Goal: Task Accomplishment & Management: Use online tool/utility

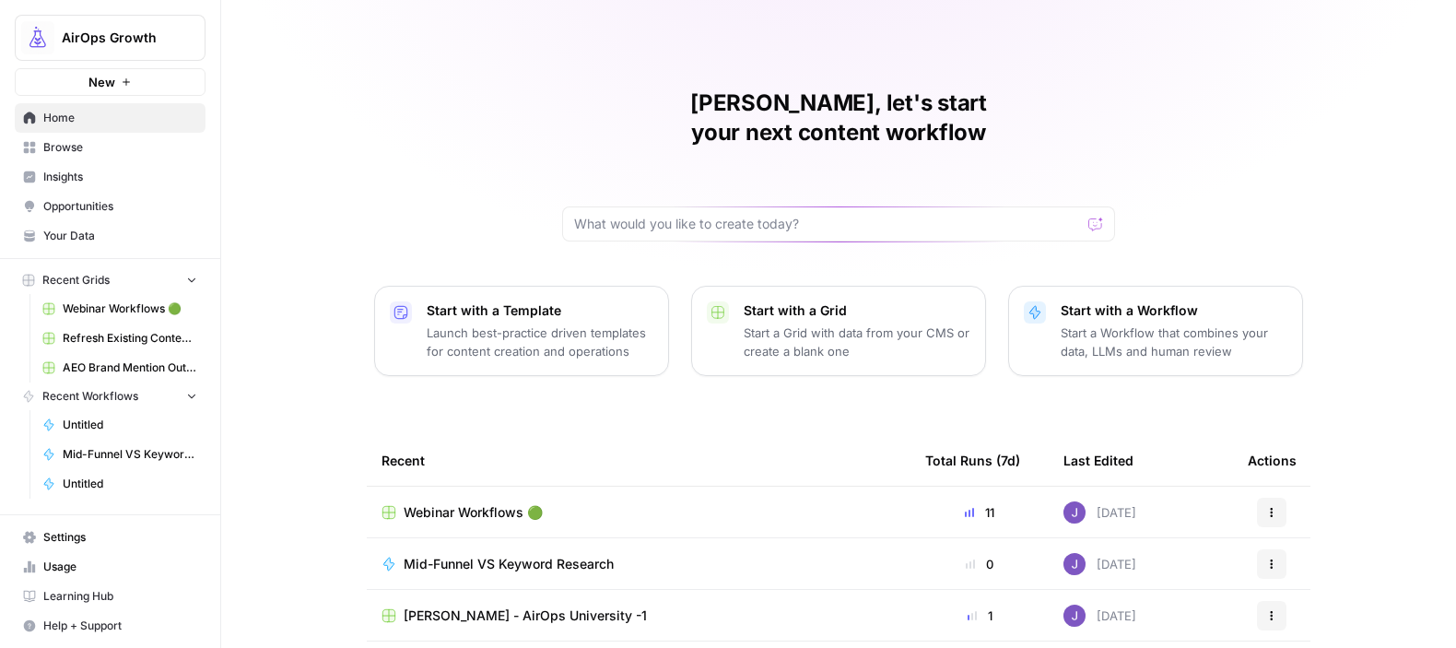
click at [142, 54] on button "AirOps Growth" at bounding box center [110, 38] width 191 height 46
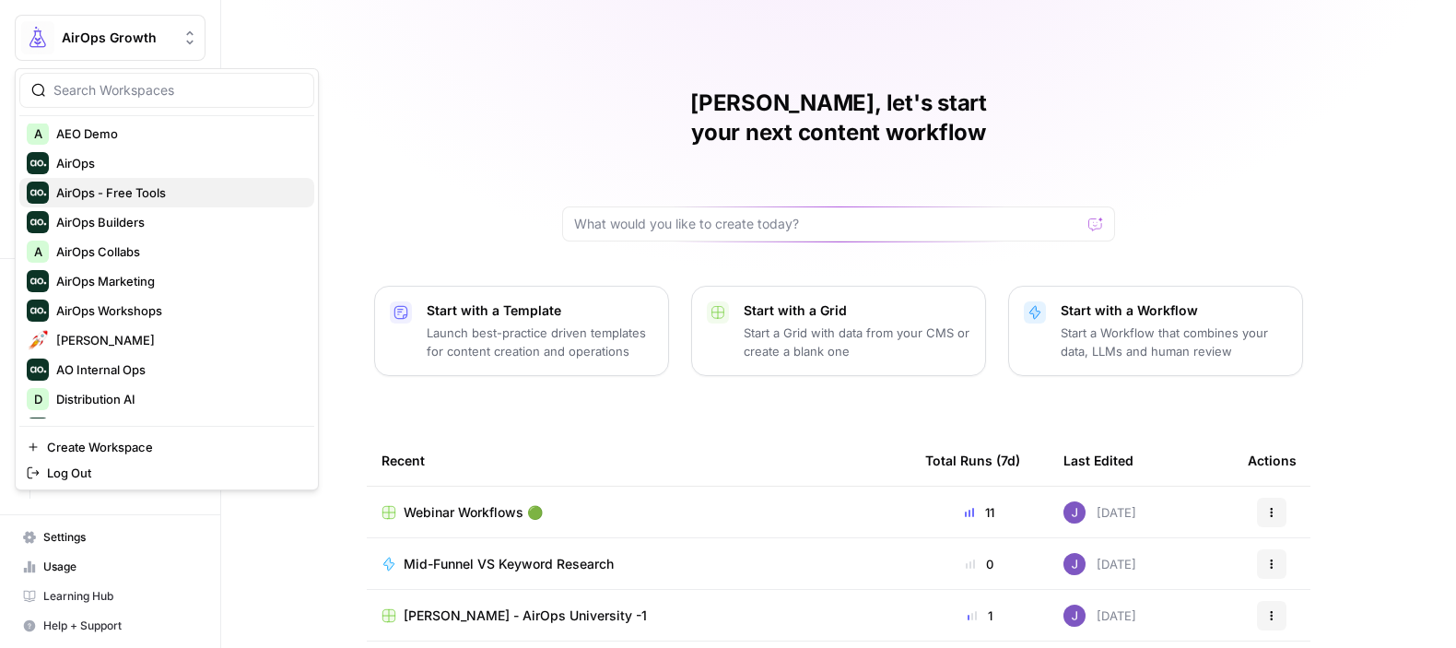
scroll to position [76, 0]
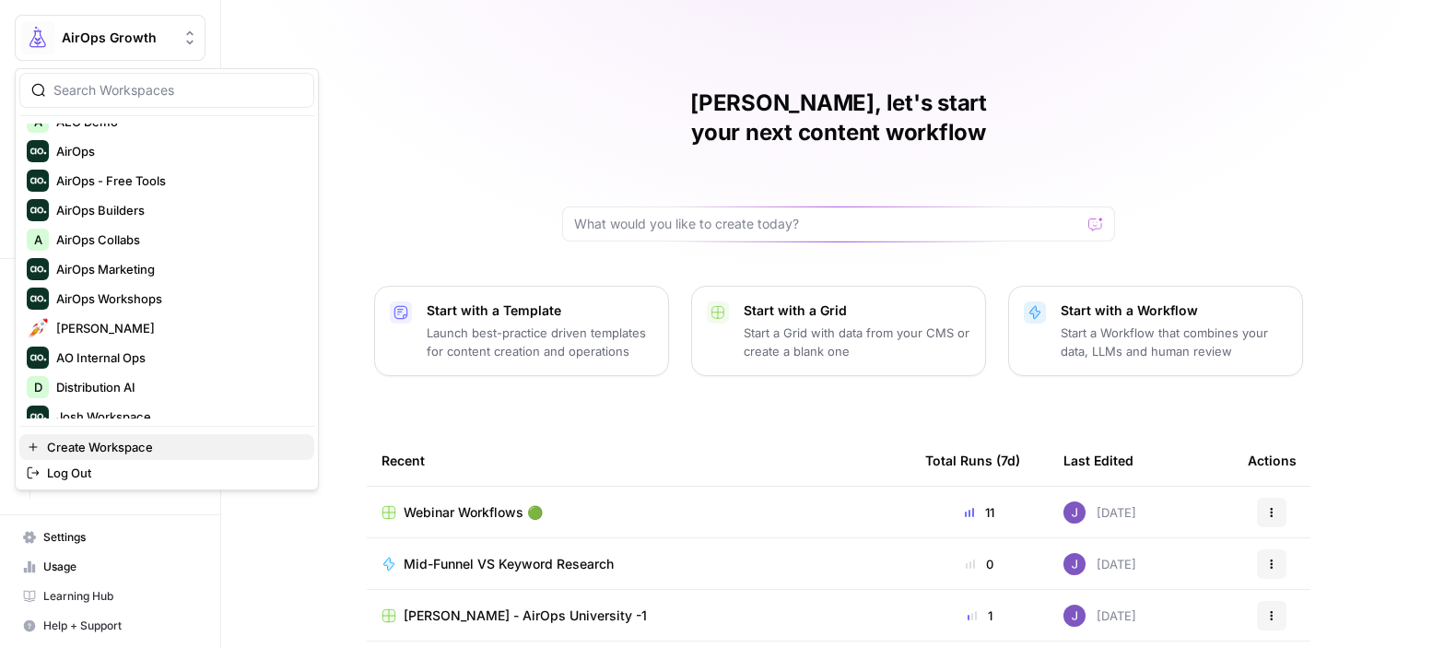
click at [124, 443] on span "Create Workspace" at bounding box center [173, 447] width 253 height 18
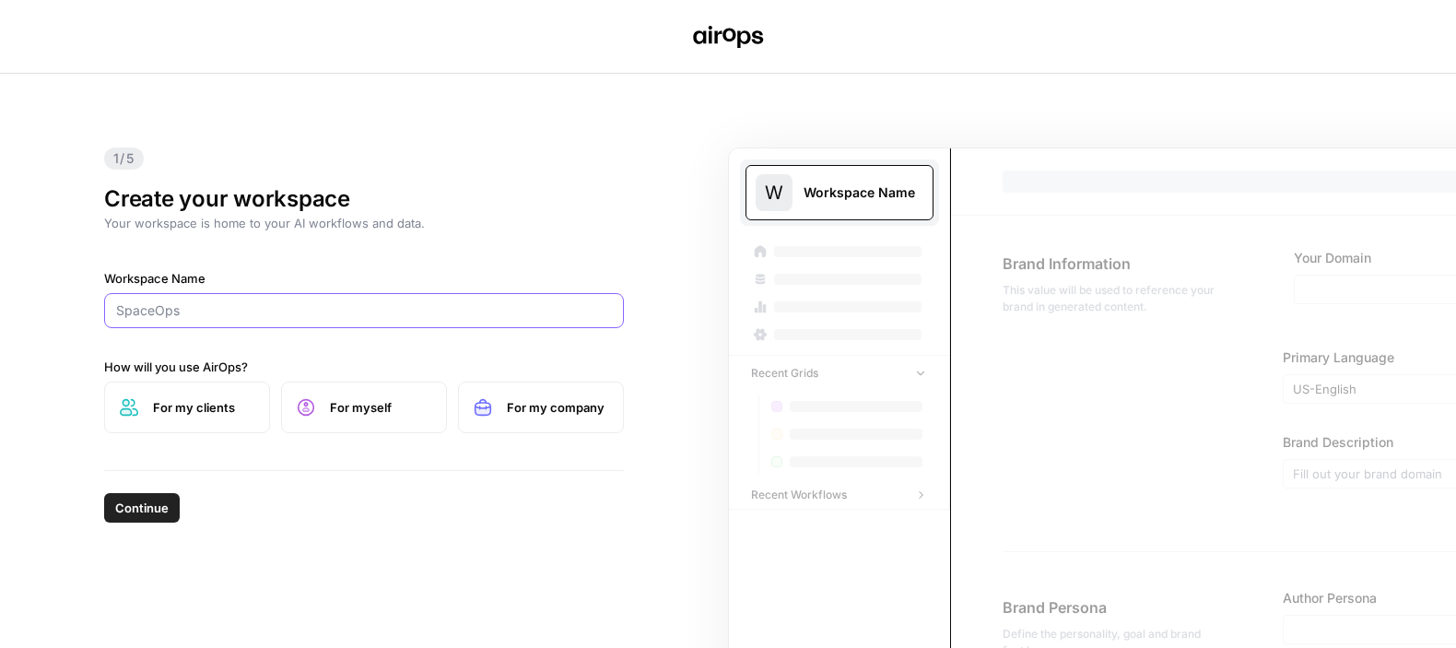
click at [177, 317] on input "Workspace Name" at bounding box center [364, 310] width 496 height 18
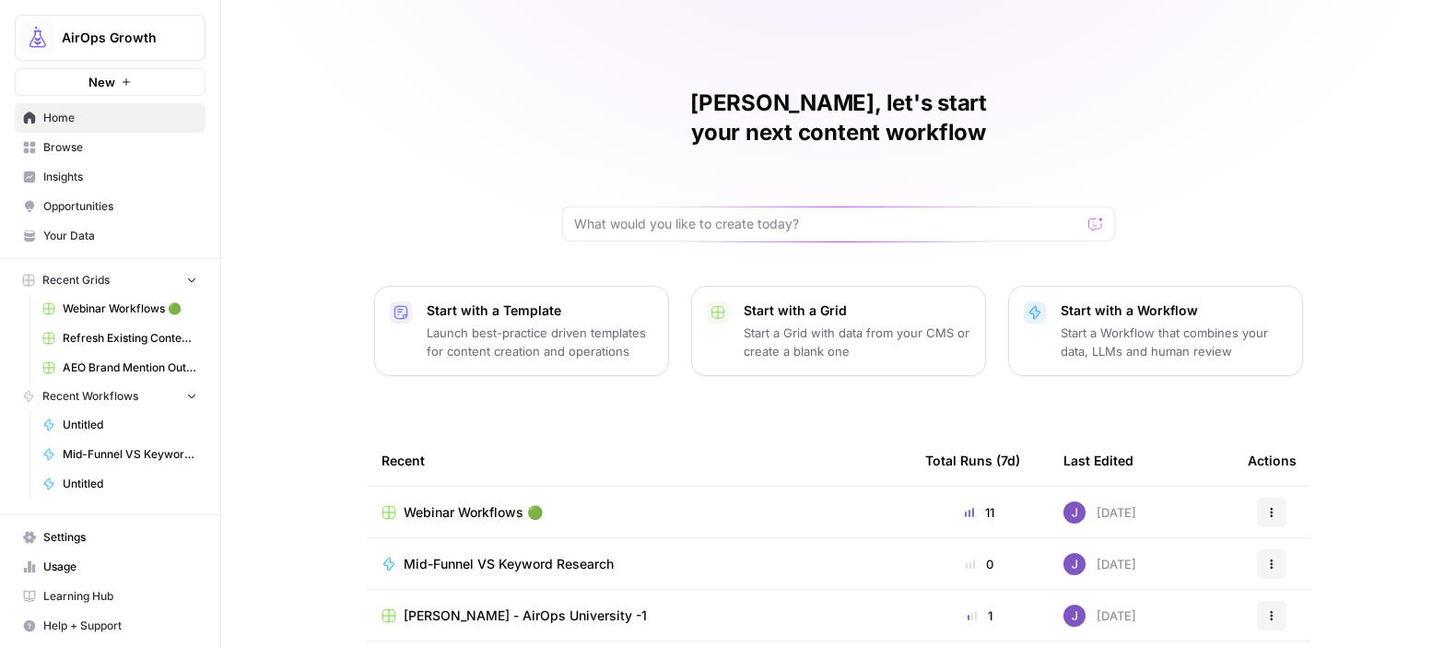
click at [147, 305] on span "Webinar Workflows 🟢" at bounding box center [130, 308] width 135 height 17
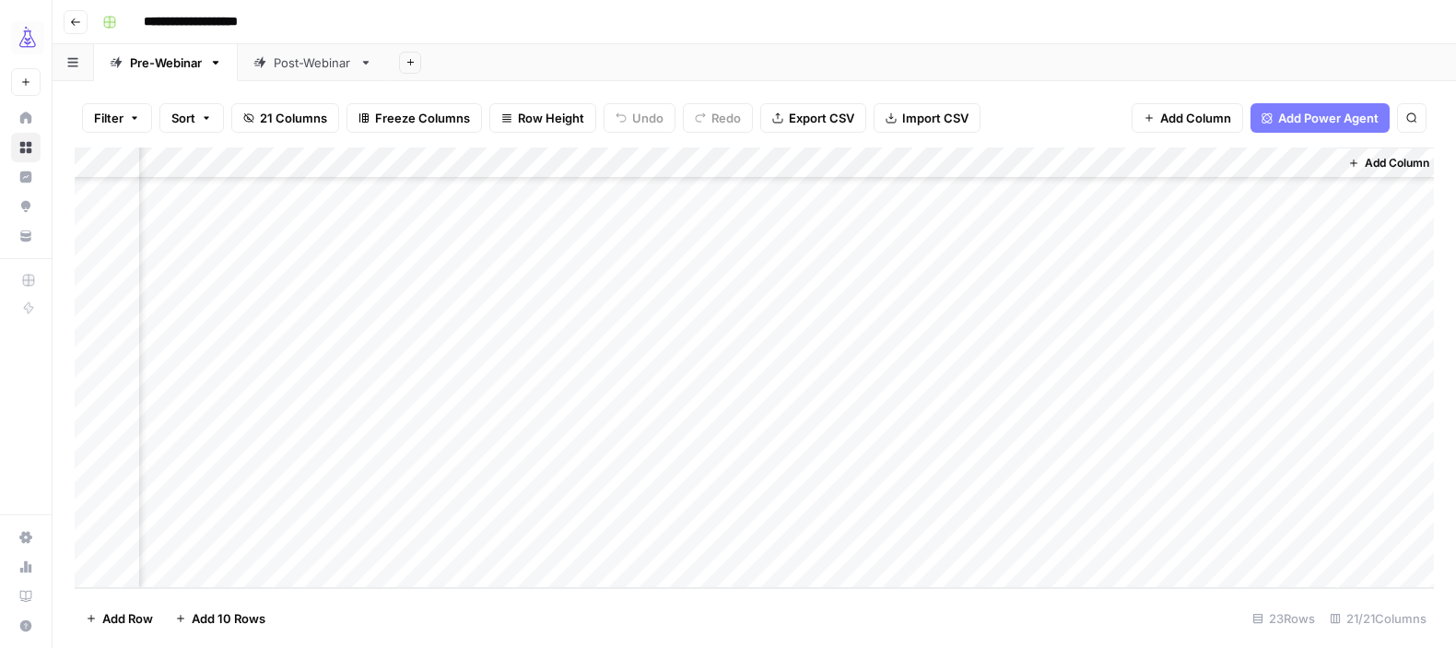
scroll to position [341, 2623]
click at [656, 443] on div "Add Column" at bounding box center [755, 367] width 1360 height 441
click at [640, 478] on div "Add Column" at bounding box center [755, 367] width 1360 height 441
click at [696, 448] on div "Add Column" at bounding box center [755, 367] width 1360 height 441
